Goal: Check status

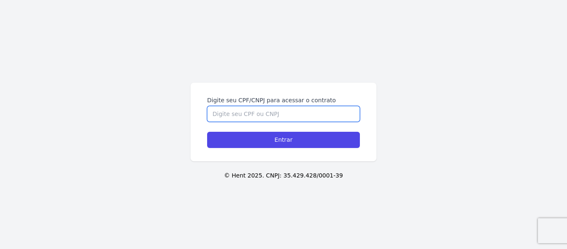
click at [281, 113] on input "Digite seu CPF/CNPJ para acessar o contrato" at bounding box center [283, 114] width 153 height 16
type input "03382144107"
click at [207, 132] on input "Entrar" at bounding box center [283, 140] width 153 height 16
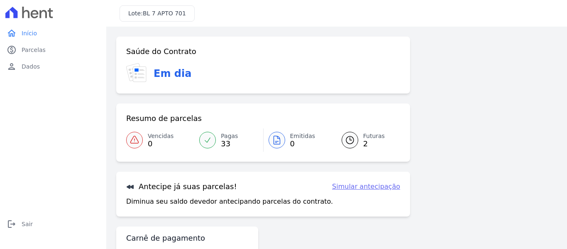
click at [367, 141] on span "2" at bounding box center [374, 143] width 22 height 7
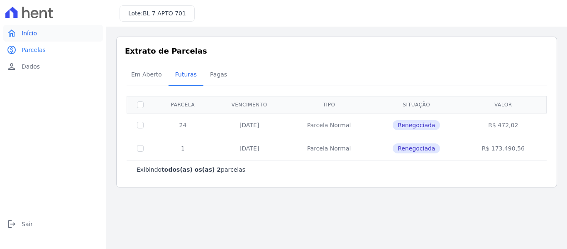
click at [36, 35] on link "home Início" at bounding box center [53, 33] width 100 height 17
